Goal: Complete application form

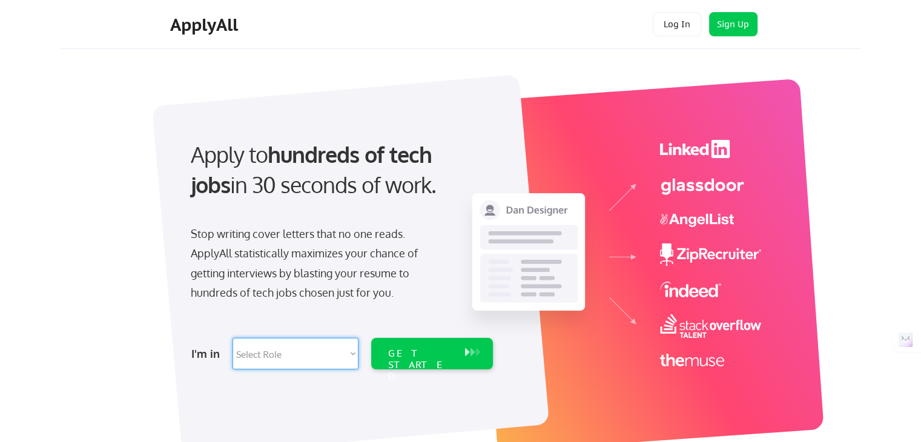
click at [323, 358] on select "Select Role Software Engineering Product Management Customer Success Sales UI/U…" at bounding box center [295, 353] width 126 height 31
select select ""design""
click at [232, 338] on select "Select Role Software Engineering Product Management Customer Success Sales UI/U…" at bounding box center [295, 353] width 126 height 31
select select ""design""
click at [422, 352] on div "GET STARTED" at bounding box center [420, 365] width 65 height 35
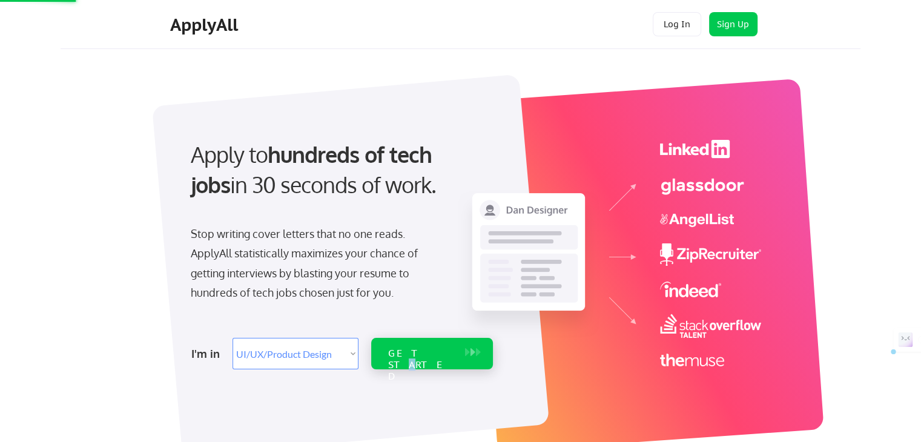
click at [462, 351] on button at bounding box center [467, 352] width 12 height 13
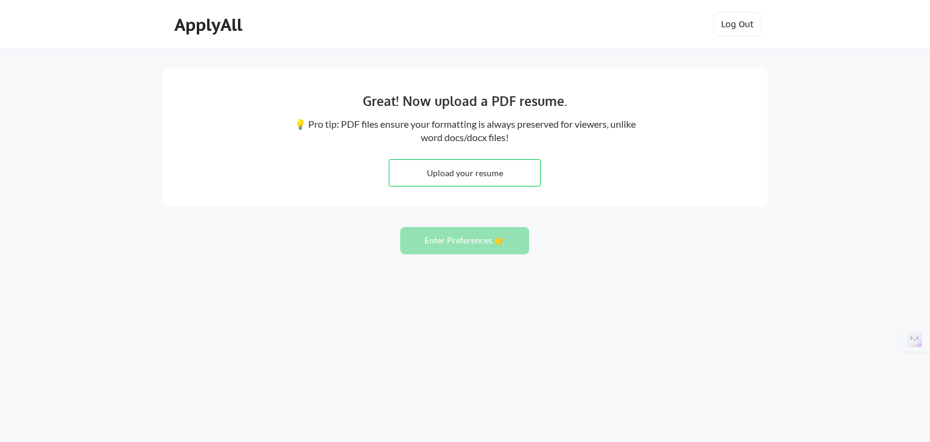
click at [479, 162] on input "file" at bounding box center [464, 173] width 151 height 26
type input "C:\fakepath\Designer Resume Updated.pdf"
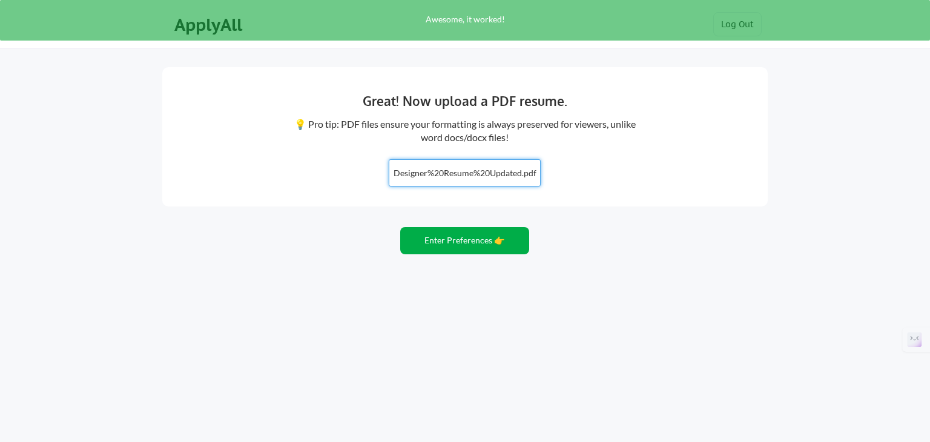
click at [495, 237] on button "Enter Preferences 👉" at bounding box center [464, 240] width 129 height 27
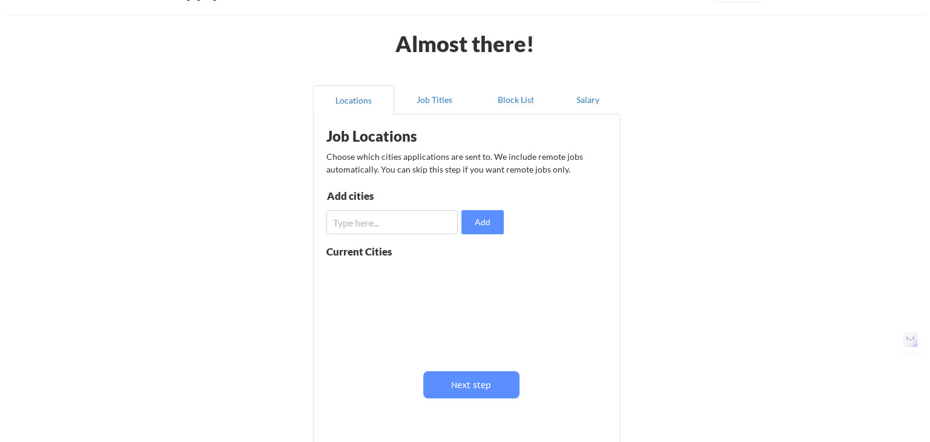
scroll to position [61, 0]
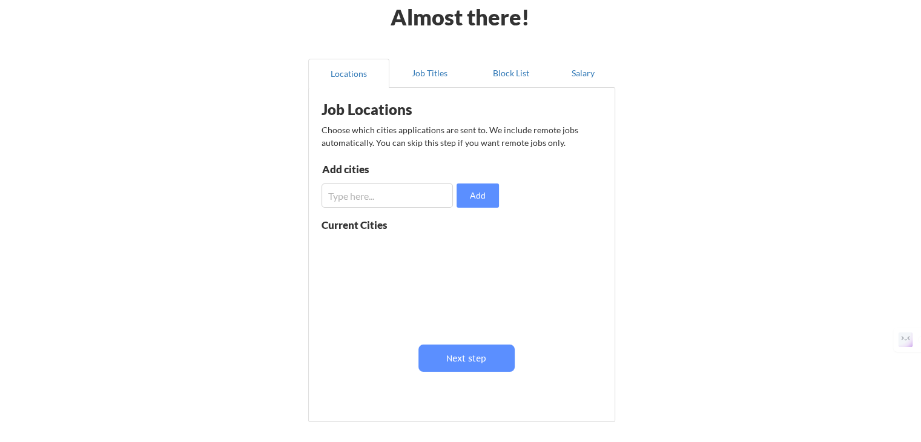
click at [409, 199] on input "input" at bounding box center [386, 195] width 131 height 24
click at [404, 198] on input "input" at bounding box center [386, 195] width 131 height 24
type input "californai"
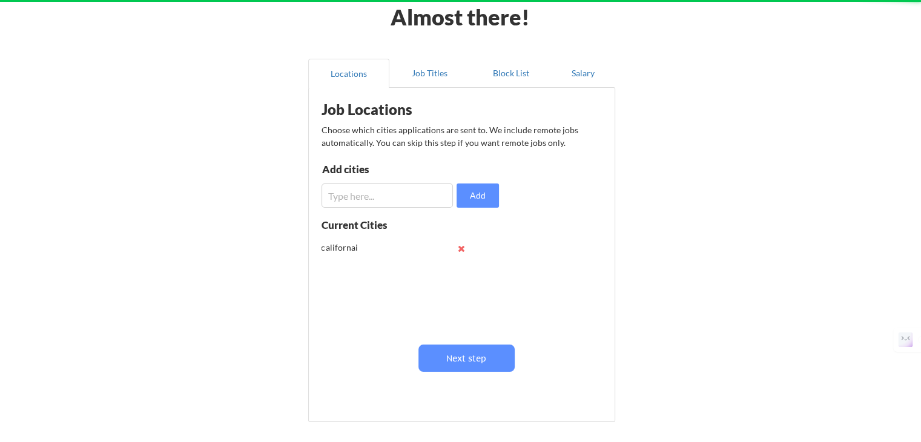
click at [463, 245] on button at bounding box center [461, 248] width 9 height 9
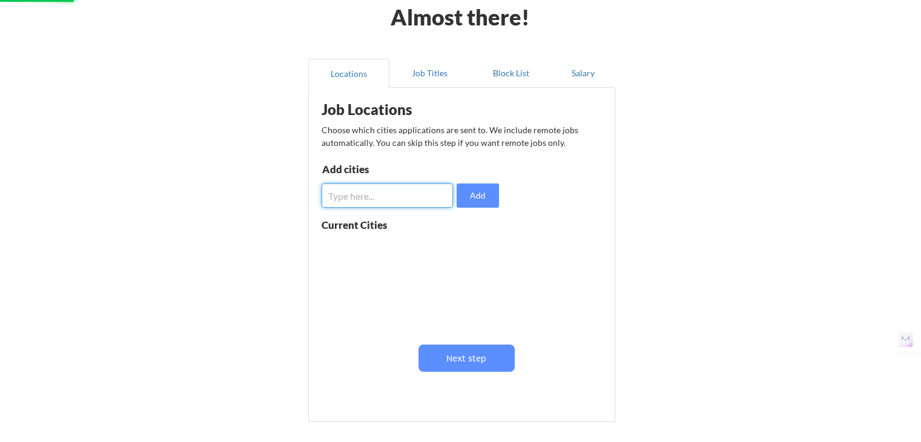
click at [398, 199] on input "input" at bounding box center [386, 195] width 131 height 24
type input "anywhere"
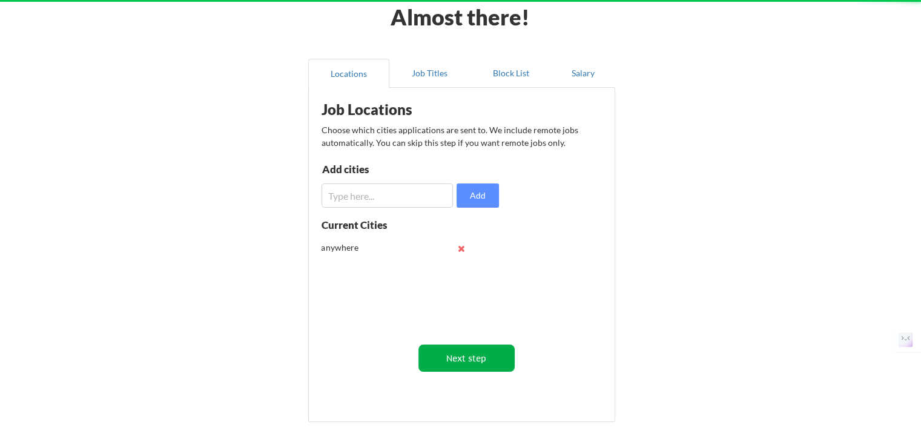
click at [475, 356] on button "Next step" at bounding box center [466, 358] width 96 height 27
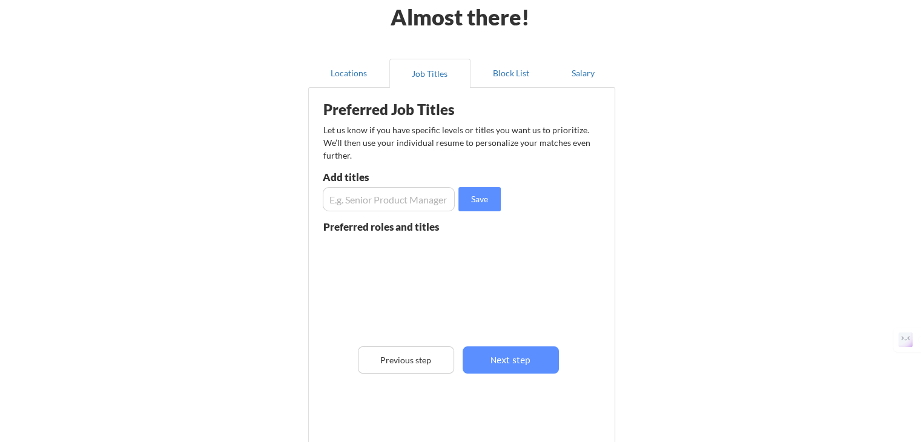
click at [390, 196] on input "input" at bounding box center [389, 199] width 132 height 24
type input "u"
type input "UI Ux Designer"
drag, startPoint x: 394, startPoint y: 199, endPoint x: 401, endPoint y: 190, distance: 12.0
click at [401, 190] on input "input" at bounding box center [389, 199] width 132 height 24
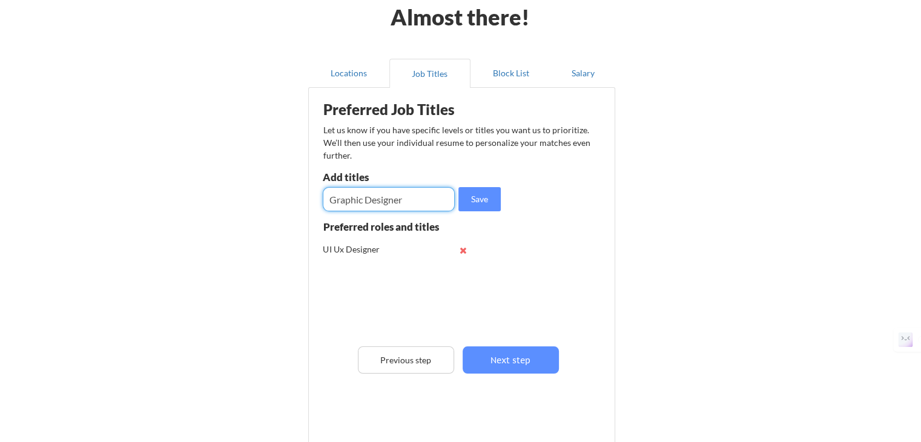
type input "Graphic Designer"
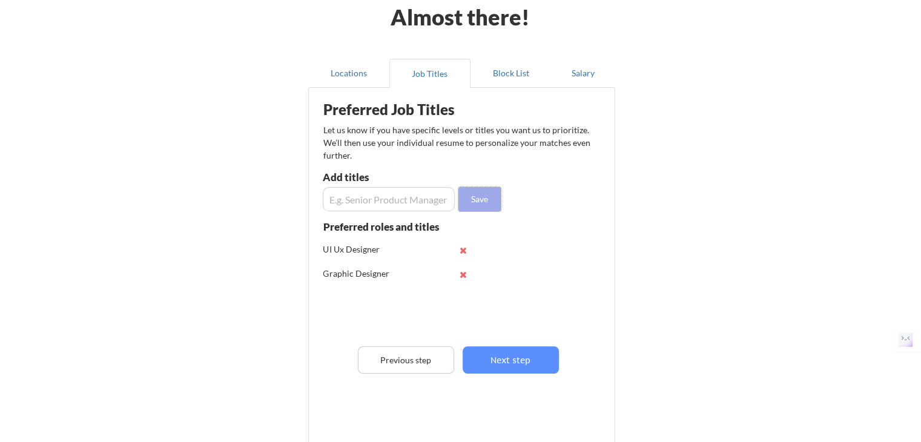
click at [472, 200] on button "Save" at bounding box center [479, 199] width 42 height 24
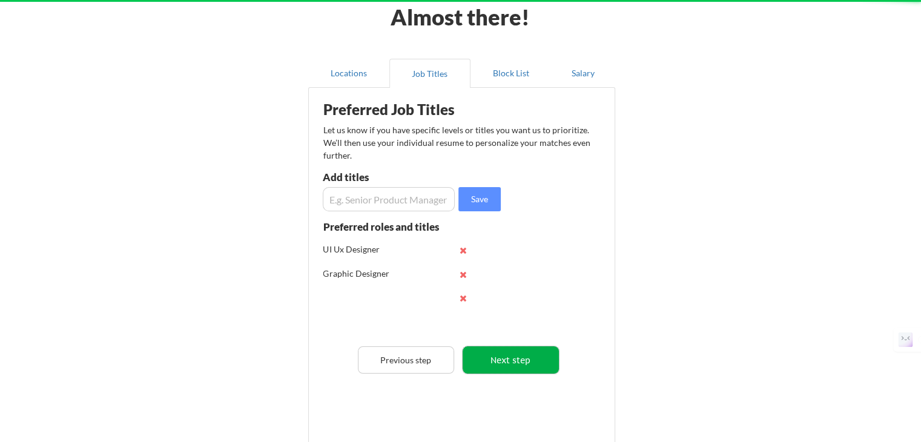
click at [517, 359] on button "Next step" at bounding box center [511, 359] width 96 height 27
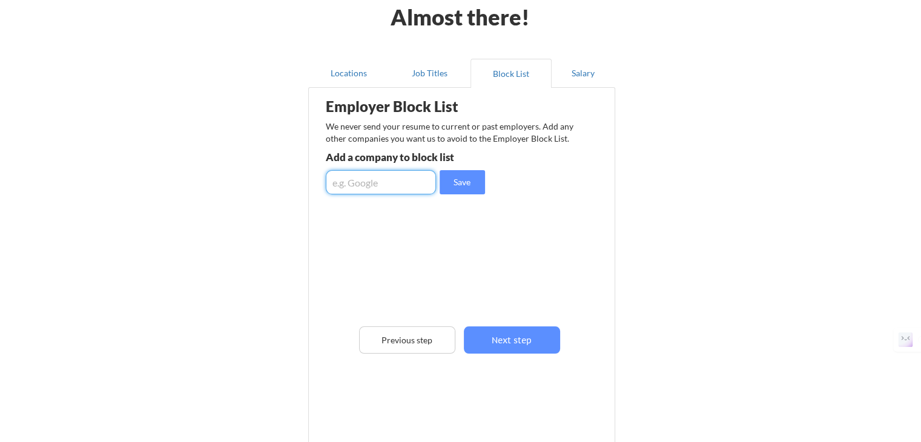
click at [400, 179] on input "input" at bounding box center [381, 182] width 110 height 24
click at [458, 179] on button "Save" at bounding box center [462, 182] width 45 height 24
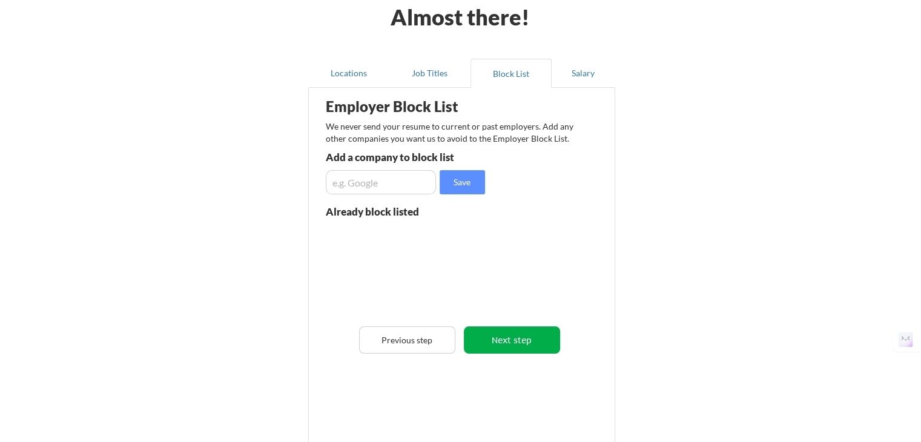
click at [511, 335] on button "Next step" at bounding box center [512, 339] width 96 height 27
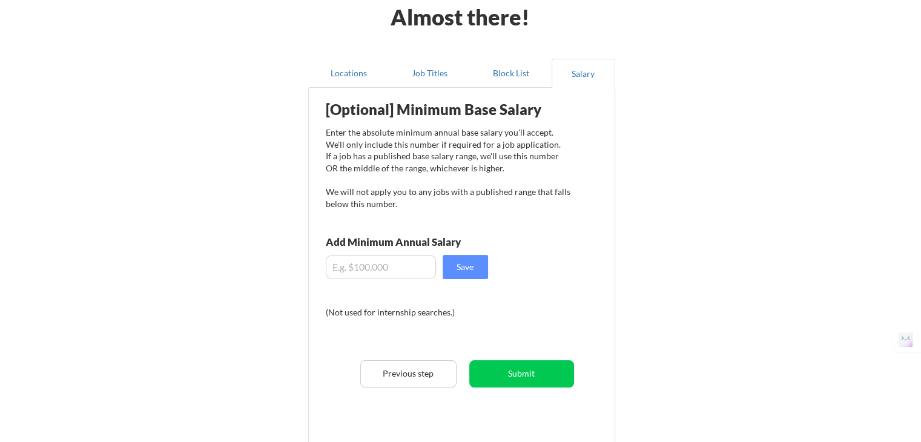
click at [392, 268] on input "input" at bounding box center [381, 267] width 110 height 24
click at [553, 266] on div "[Optional] Minimum Base Salary Enter the absolute minimum annual base salary yo…" at bounding box center [464, 267] width 298 height 346
click at [366, 269] on input "input" at bounding box center [381, 267] width 110 height 24
type input "$100,000"
click at [467, 269] on button "Save" at bounding box center [465, 267] width 45 height 24
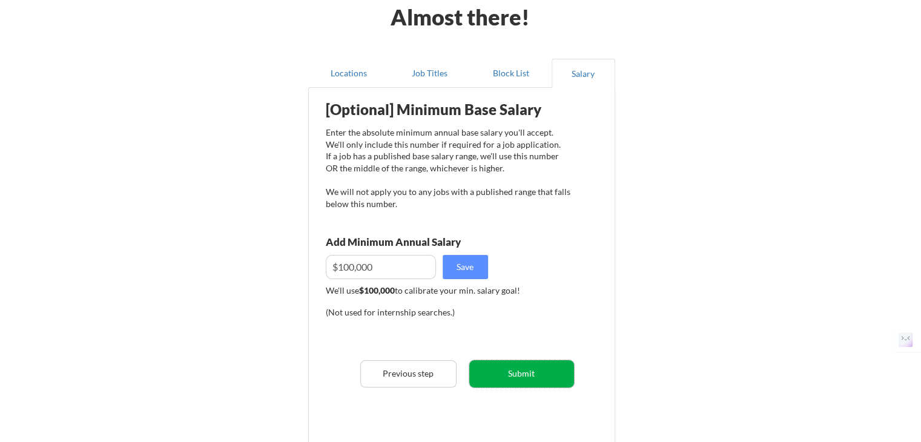
click at [540, 371] on button "Submit" at bounding box center [521, 373] width 105 height 27
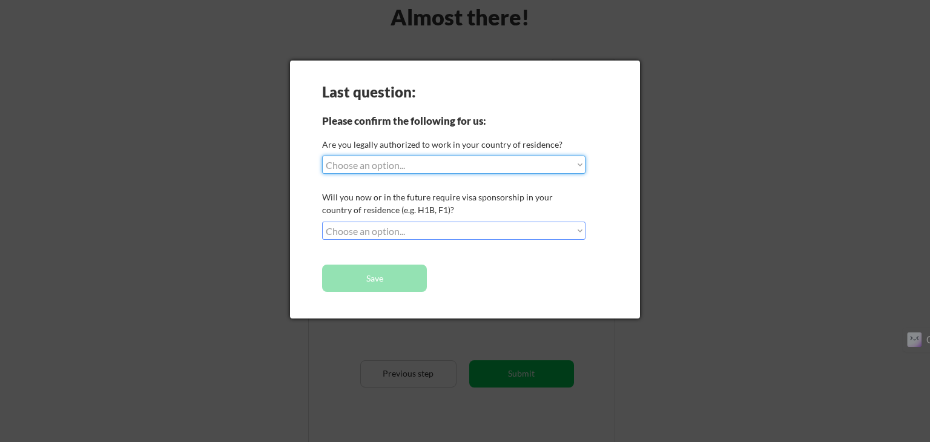
click at [411, 161] on select "Choose an option... Yes, I am a US Citizen Yes, I am a Canadian Citizen Yes, I …" at bounding box center [453, 165] width 263 height 18
select select ""no__i_am_not__yet__authorized""
click at [322, 156] on select "Choose an option... Yes, I am a US Citizen Yes, I am a Canadian Citizen Yes, I …" at bounding box center [453, 165] width 263 height 18
click at [412, 231] on select "Choose an option... No, I will not need sponsorship Yes, I will need sponsorship" at bounding box center [453, 231] width 263 height 18
select select ""yes__i_will_need_sponsorship""
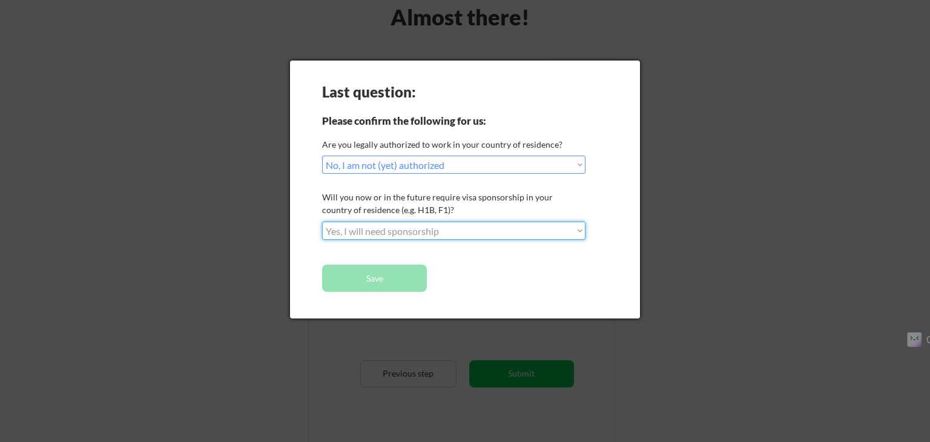
click at [322, 222] on select "Choose an option... No, I will not need sponsorship Yes, I will need sponsorship" at bounding box center [453, 231] width 263 height 18
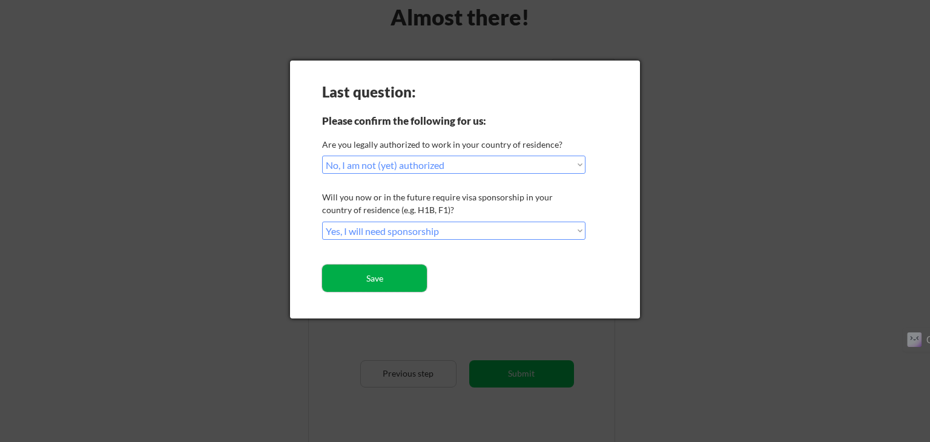
click at [401, 282] on button "Save" at bounding box center [374, 278] width 105 height 27
